Goal: Check status: Check status

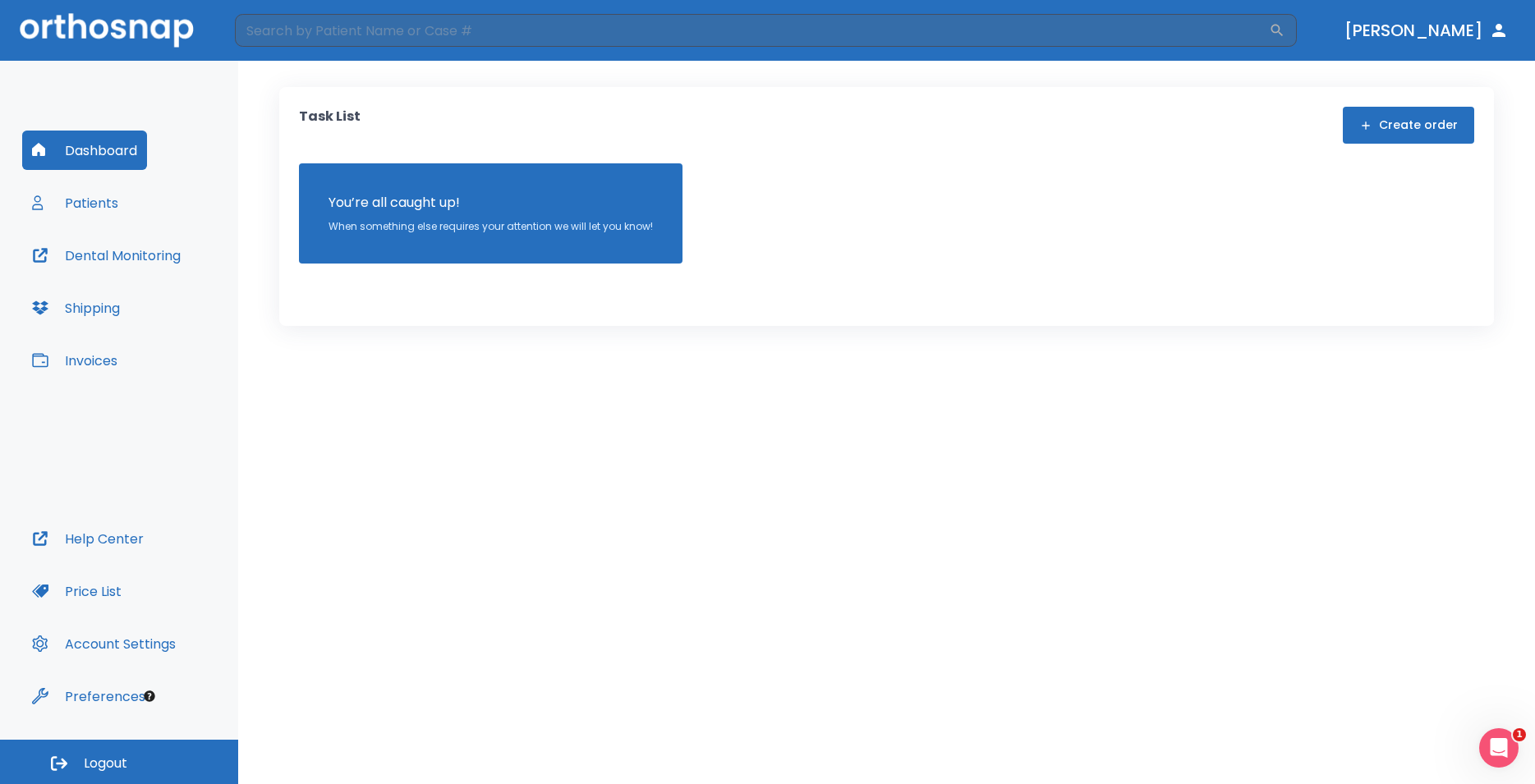
click at [108, 216] on button "Patients" at bounding box center [75, 203] width 106 height 40
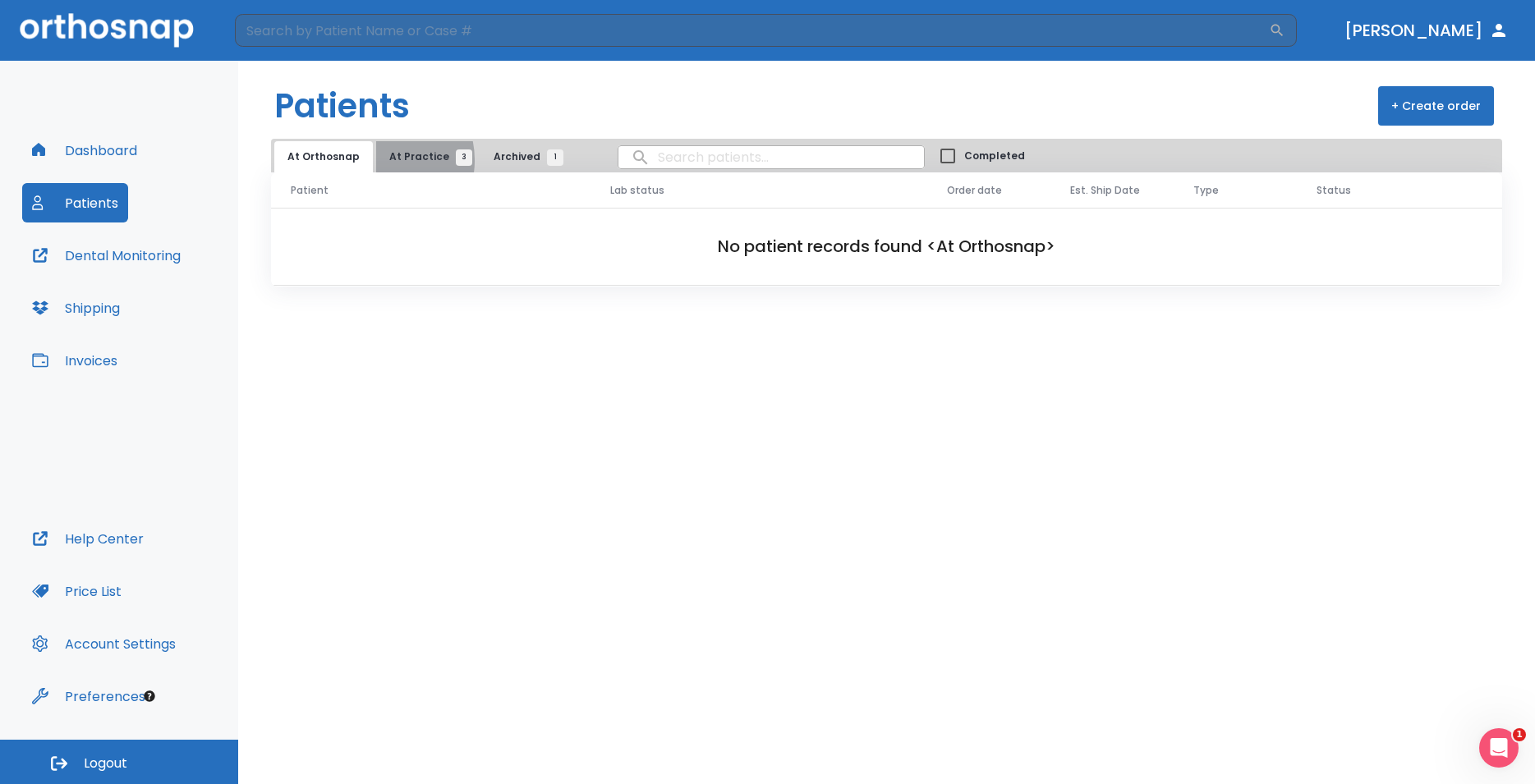
click at [377, 160] on button "At Practice 3" at bounding box center [427, 157] width 101 height 31
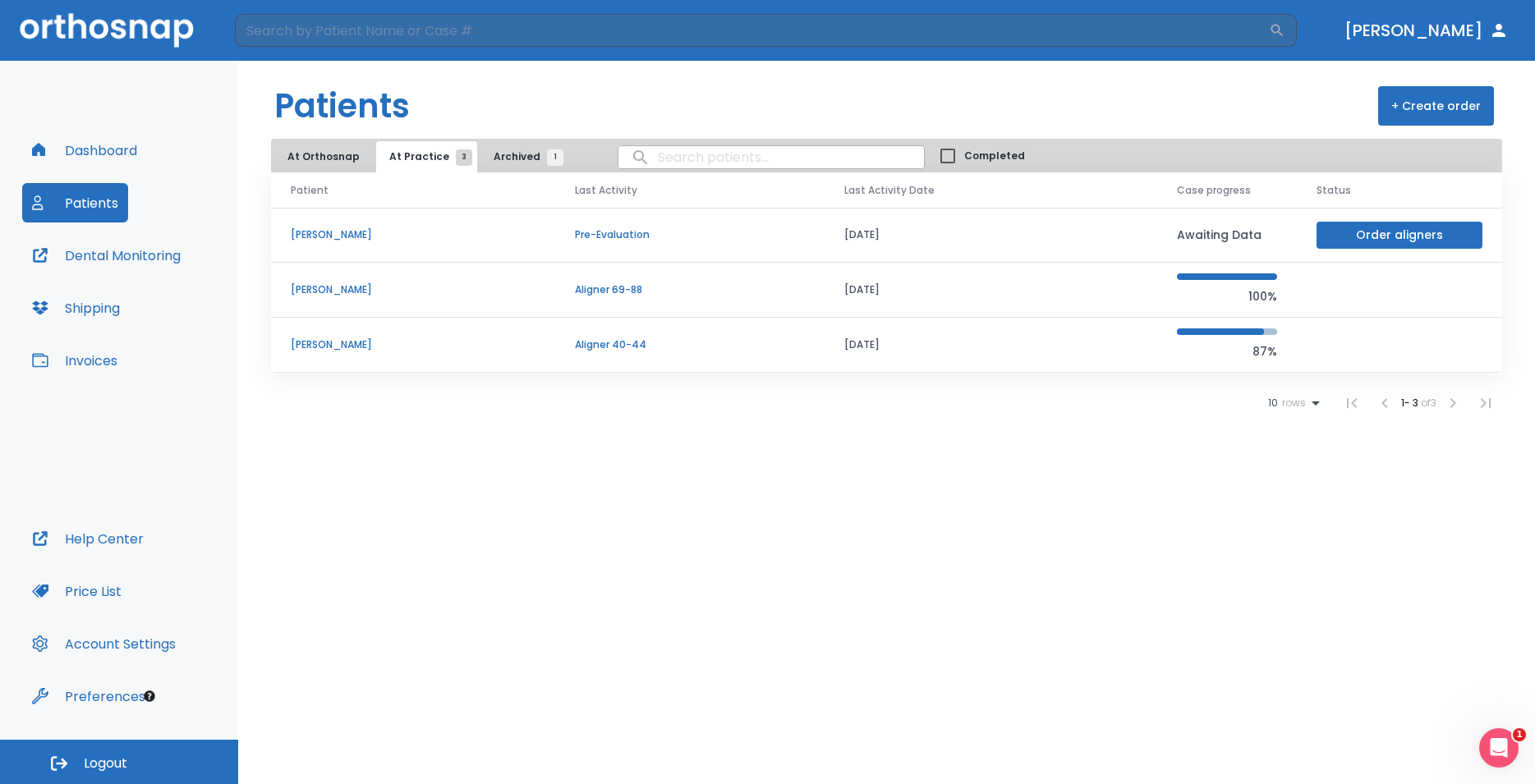
click at [365, 294] on p "[PERSON_NAME]" at bounding box center [414, 290] width 245 height 15
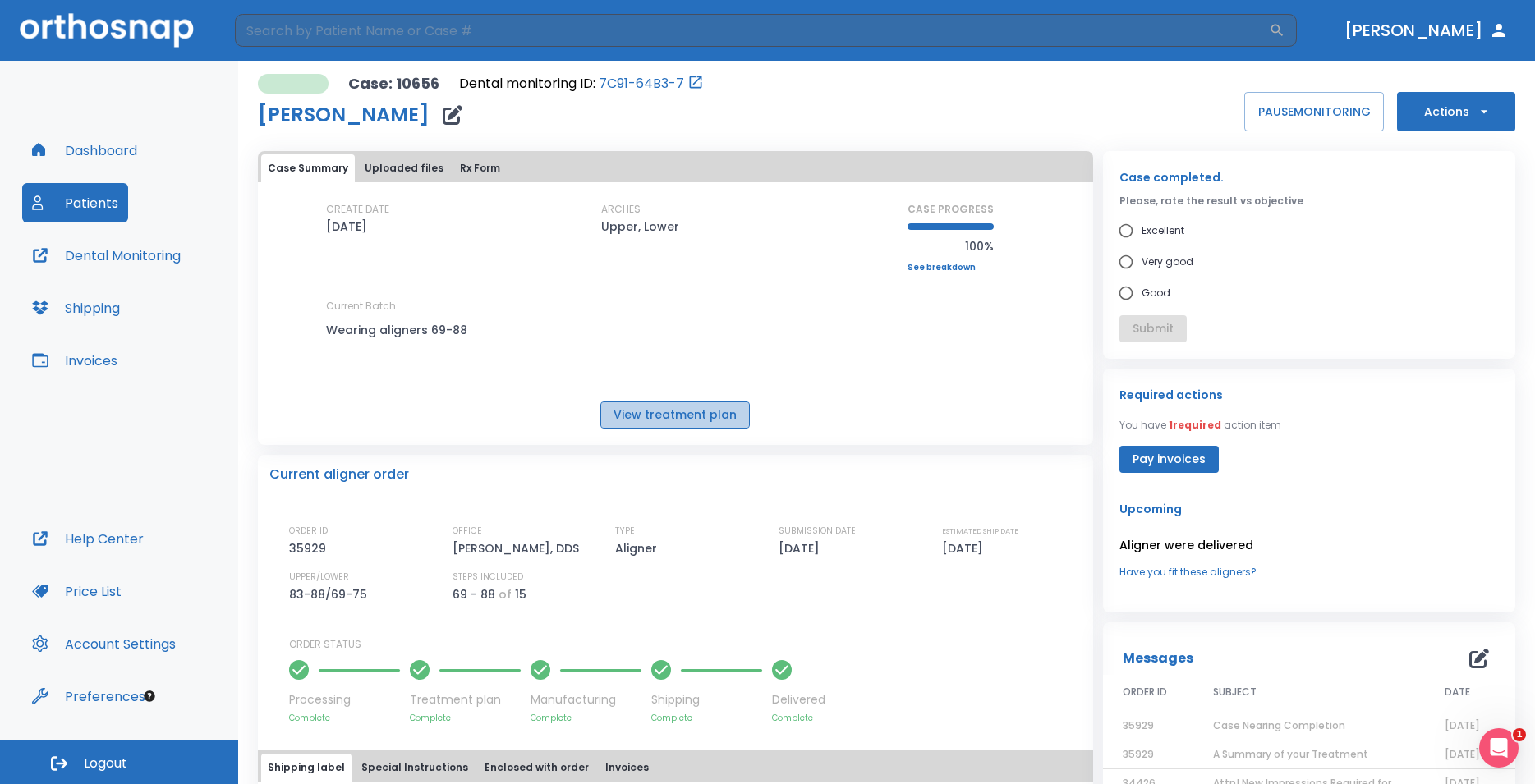
click at [673, 417] on button "View treatment plan" at bounding box center [675, 415] width 150 height 27
click at [117, 156] on button "Dashboard" at bounding box center [84, 151] width 125 height 40
